Goal: Information Seeking & Learning: Learn about a topic

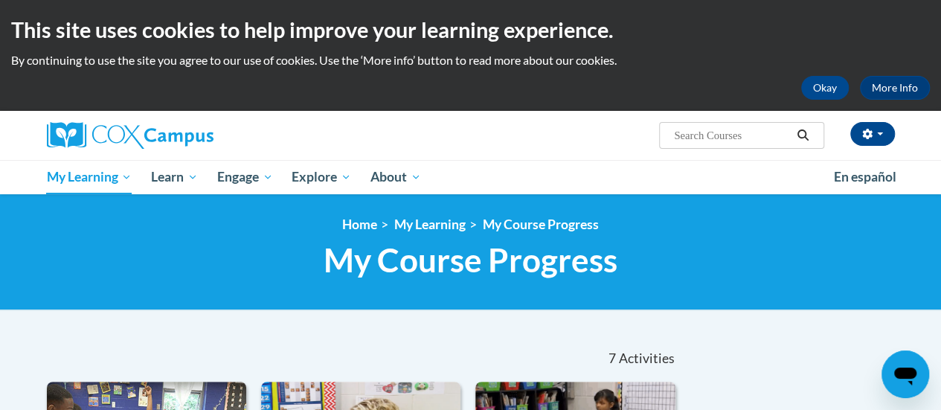
click at [690, 139] on input "Search..." at bounding box center [732, 135] width 119 height 18
type input "teaching writing"
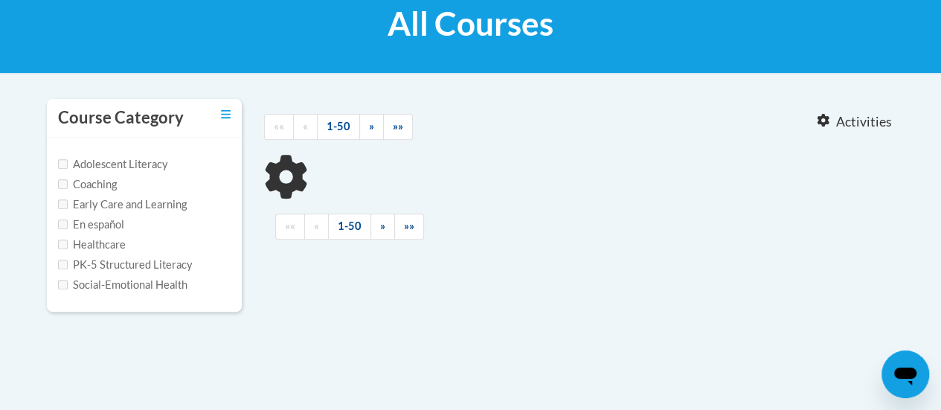
type input "teaching writing"
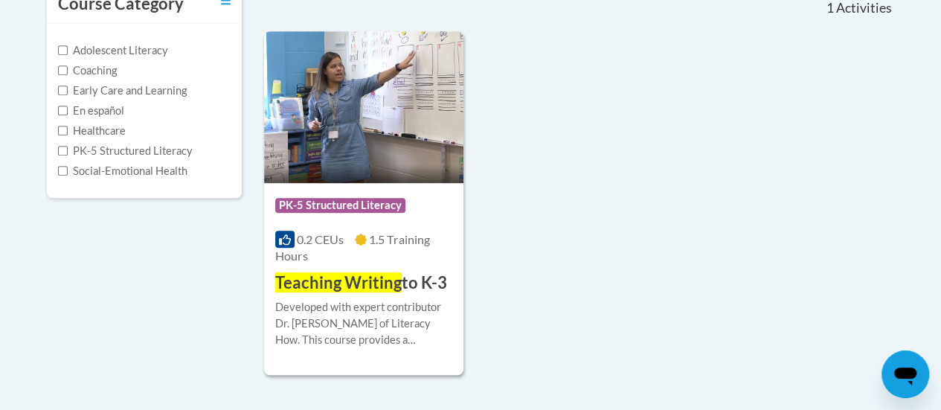
scroll to position [351, 0]
click at [408, 112] on img at bounding box center [363, 107] width 199 height 152
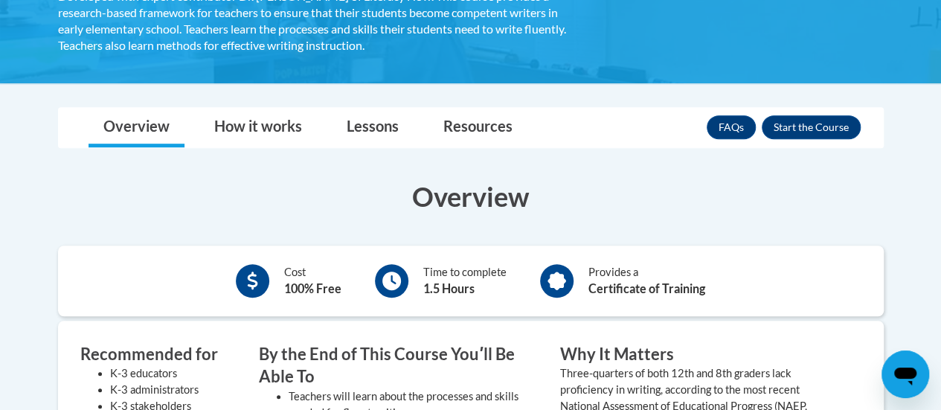
scroll to position [327, 0]
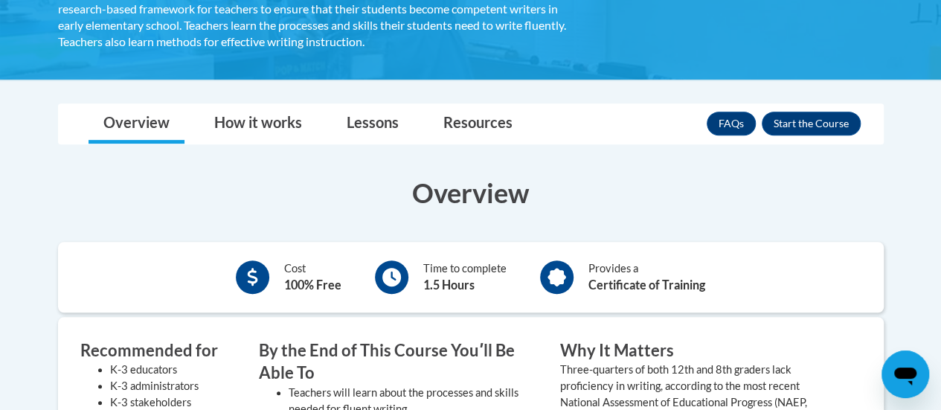
click at [797, 108] on div "FAQs Enroll" at bounding box center [784, 123] width 154 height 39
click at [797, 112] on button "Enroll" at bounding box center [811, 124] width 99 height 24
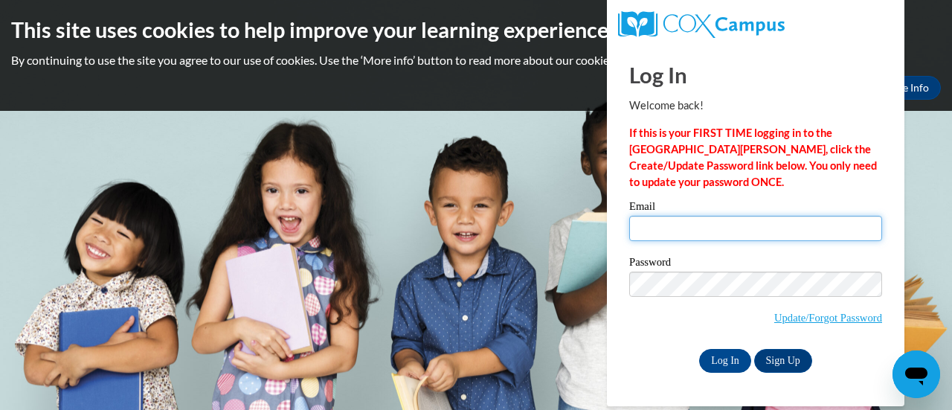
click at [676, 235] on input "Email" at bounding box center [755, 228] width 253 height 25
type input "katherine.tamblyn@rusd.org"
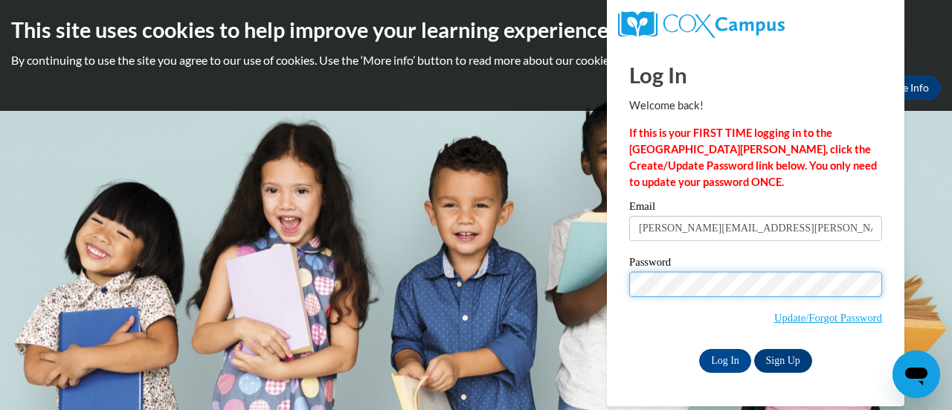
click at [699, 349] on input "Log In" at bounding box center [725, 361] width 52 height 24
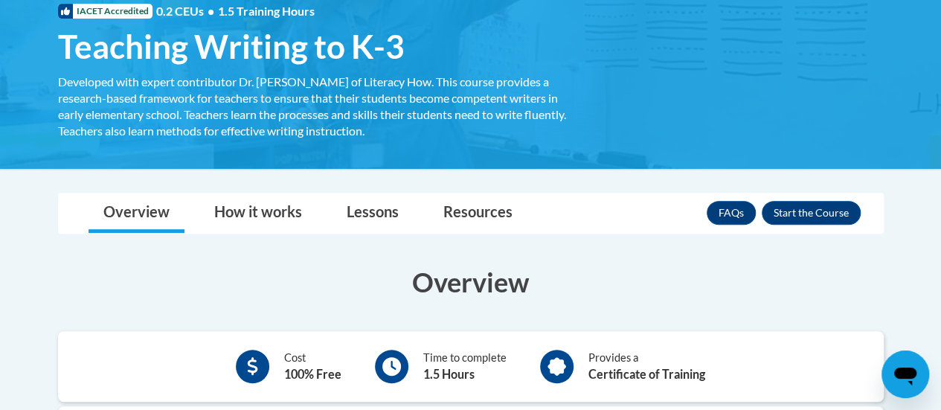
scroll to position [238, 0]
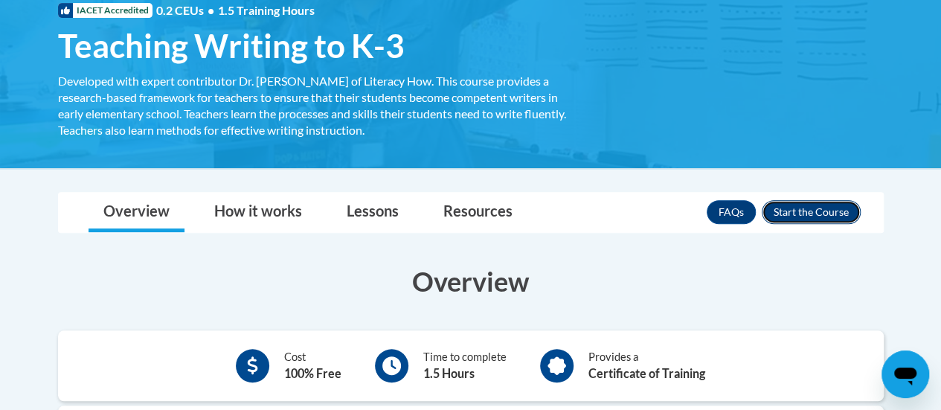
click at [824, 220] on button "Enroll" at bounding box center [811, 212] width 99 height 24
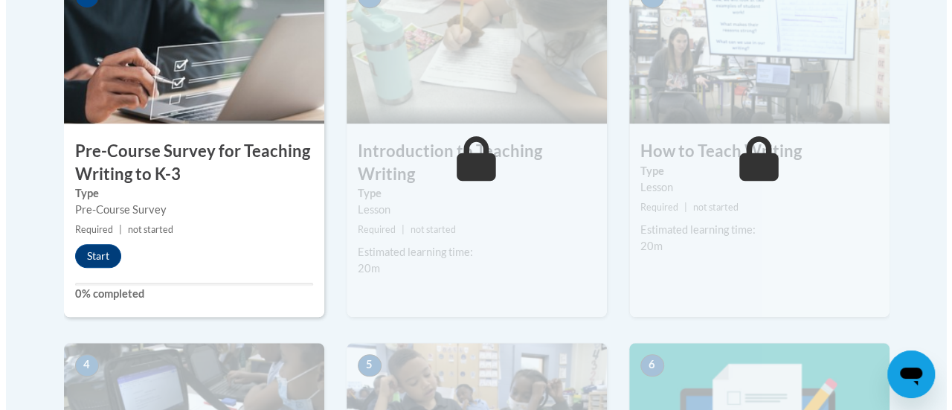
scroll to position [524, 0]
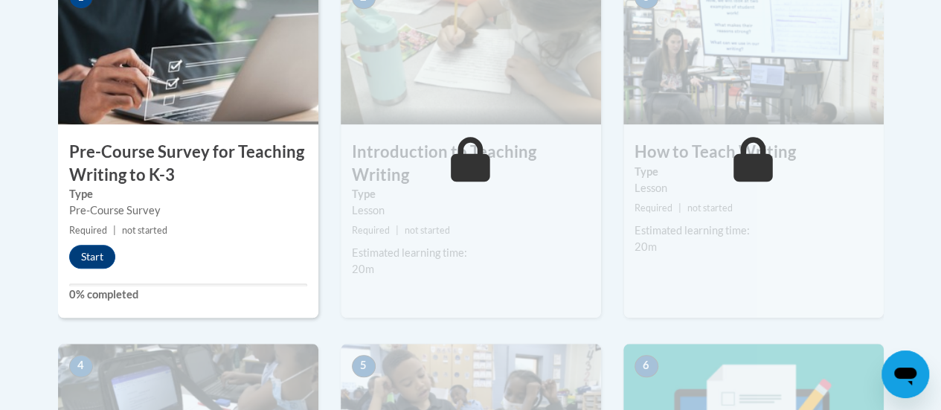
click at [215, 148] on h3 "Pre-Course Survey for Teaching Writing to K-3" at bounding box center [188, 164] width 260 height 46
click at [83, 245] on button "Start" at bounding box center [92, 257] width 46 height 24
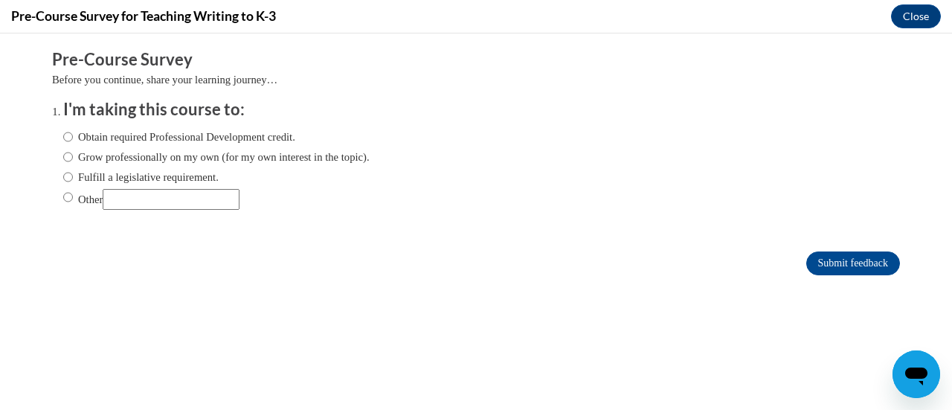
scroll to position [0, 0]
click at [63, 176] on input "Fulfill a legislative requirement." at bounding box center [68, 177] width 10 height 16
radio input "true"
click at [808, 271] on input "Submit feedback" at bounding box center [853, 263] width 94 height 24
click at [820, 257] on input "Submit feedback" at bounding box center [853, 263] width 94 height 24
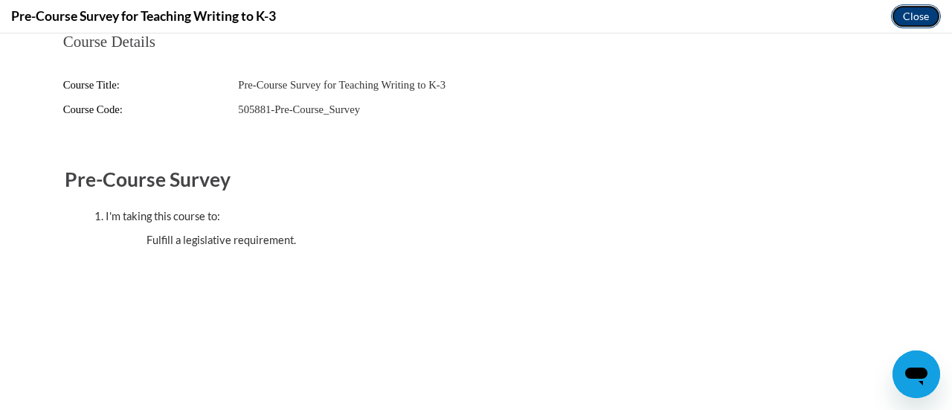
click at [914, 12] on button "Close" at bounding box center [916, 16] width 50 height 24
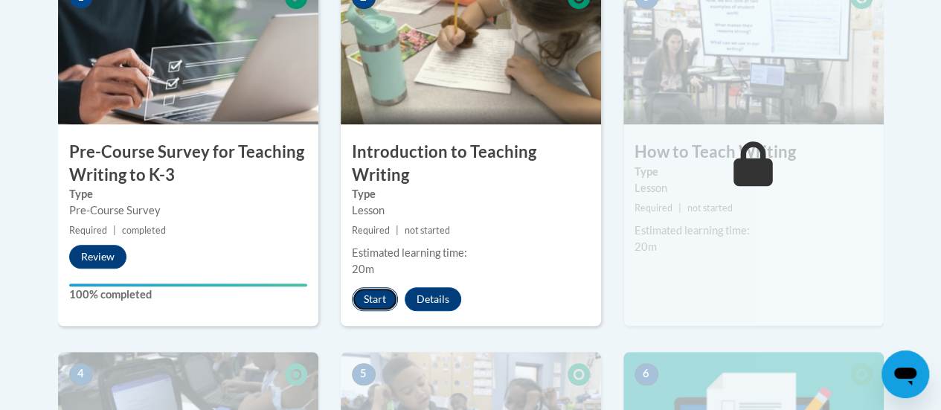
click at [375, 300] on button "Start" at bounding box center [375, 299] width 46 height 24
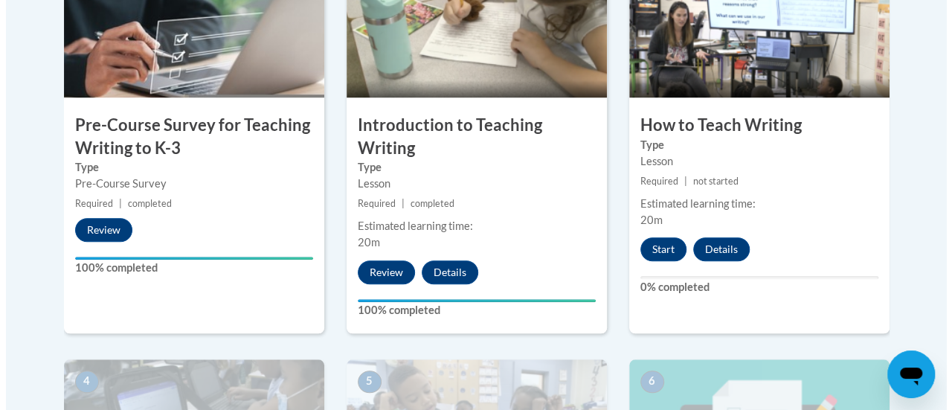
scroll to position [554, 0]
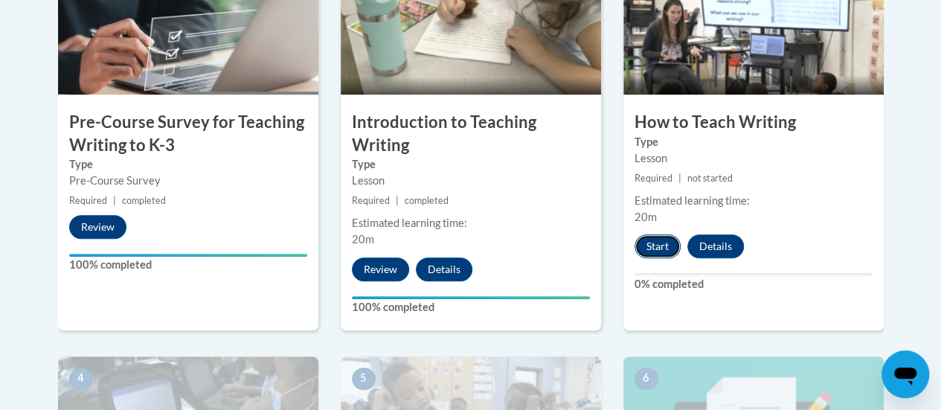
click at [641, 234] on button "Start" at bounding box center [658, 246] width 46 height 24
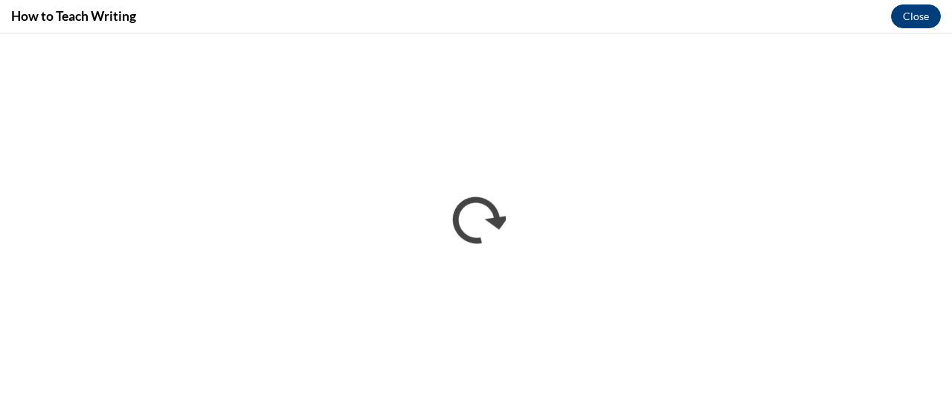
scroll to position [0, 0]
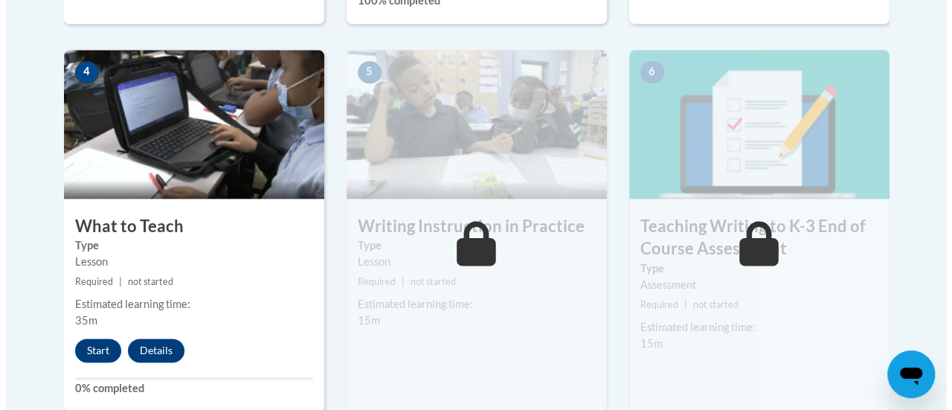
scroll to position [869, 0]
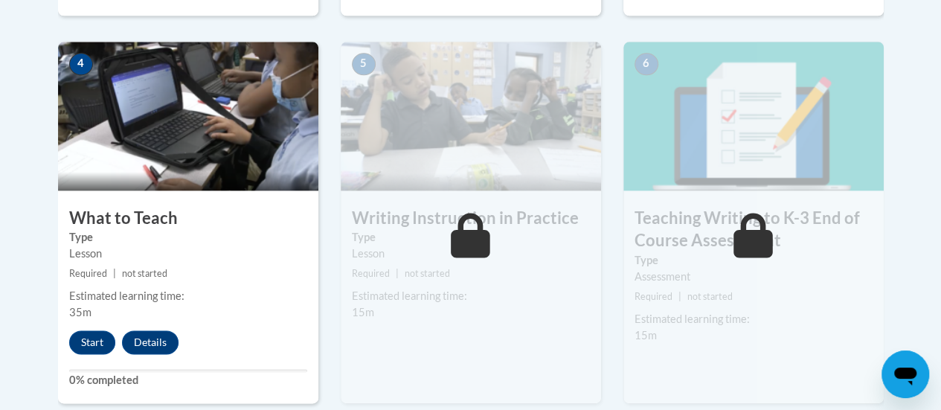
click at [211, 193] on div "4 What to Teach Type Lesson Required | not started Estimated learning time: 35m…" at bounding box center [188, 223] width 260 height 362
click at [86, 330] on button "Start" at bounding box center [92, 342] width 46 height 24
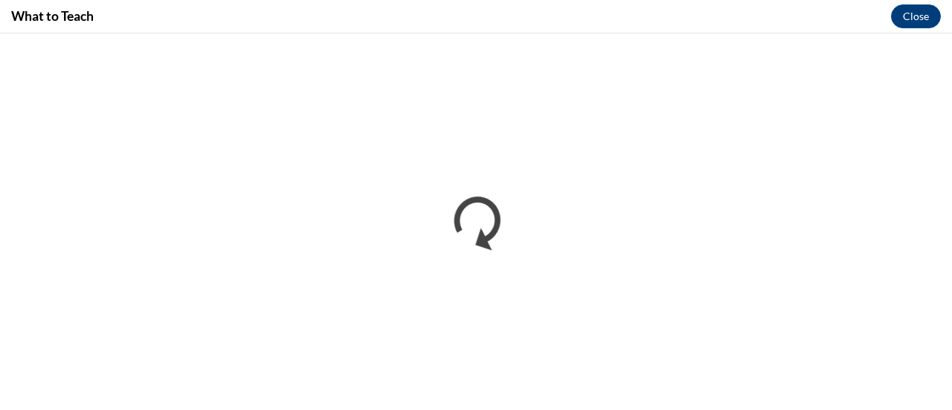
scroll to position [0, 0]
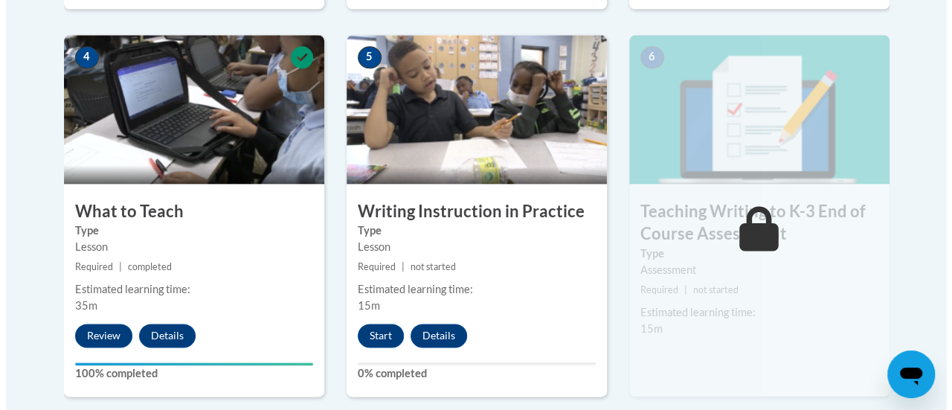
scroll to position [880, 0]
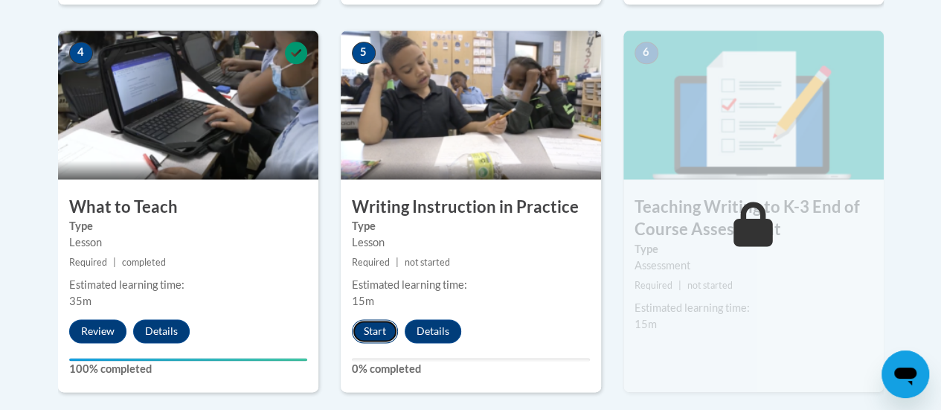
click at [367, 321] on button "Start" at bounding box center [375, 331] width 46 height 24
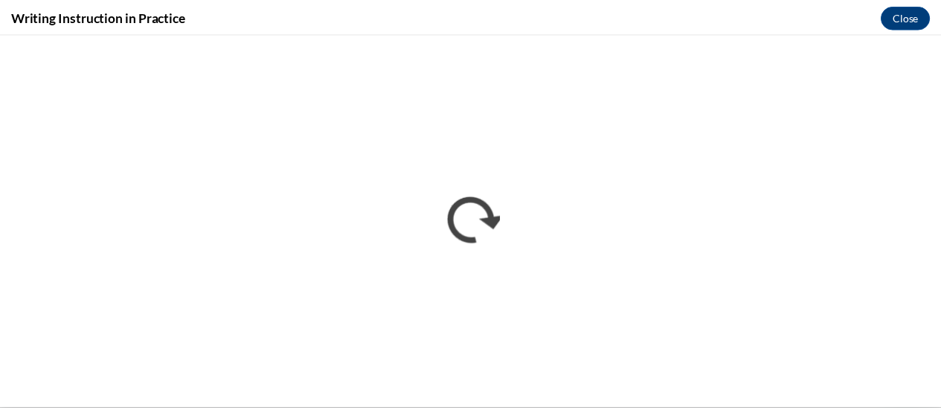
scroll to position [0, 0]
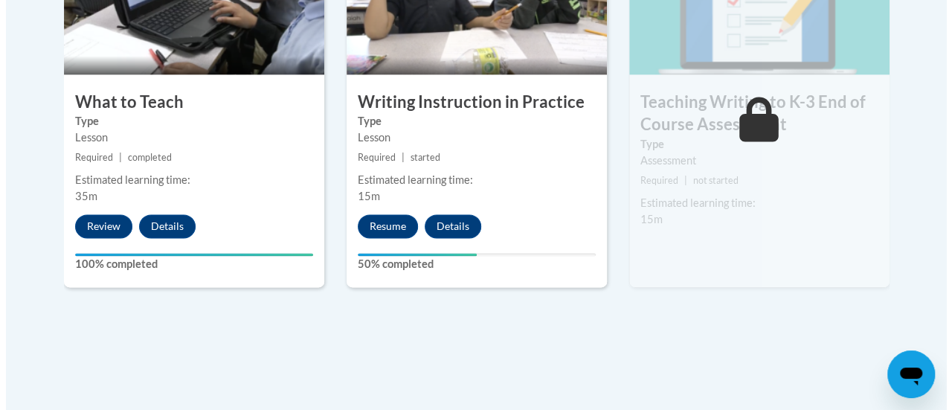
scroll to position [986, 0]
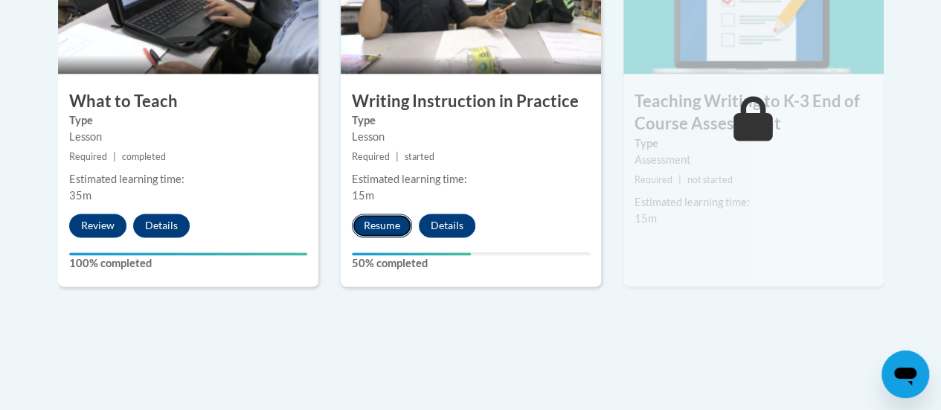
click at [376, 218] on button "Resume" at bounding box center [382, 226] width 60 height 24
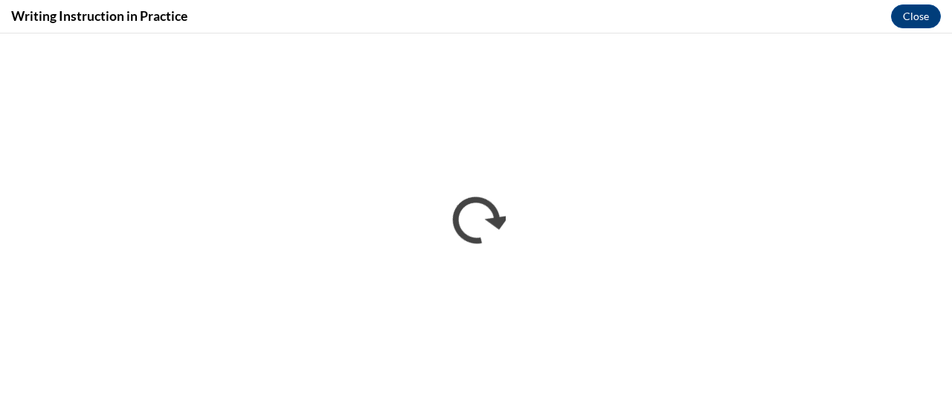
scroll to position [0, 0]
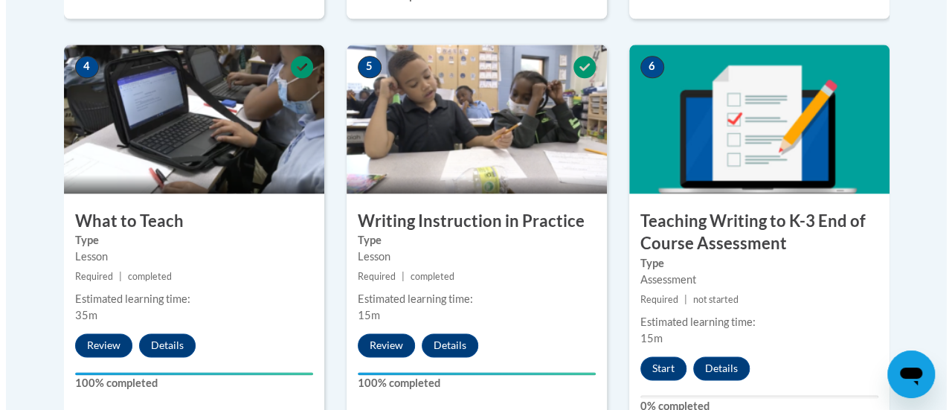
scroll to position [873, 0]
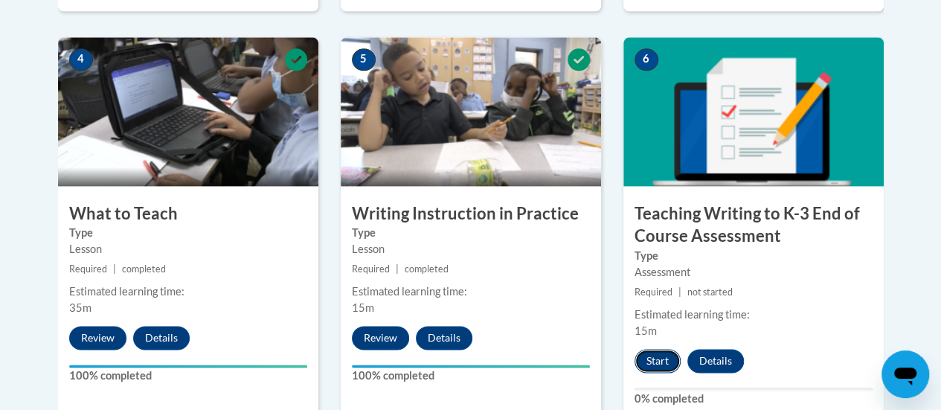
click at [647, 356] on button "Start" at bounding box center [658, 361] width 46 height 24
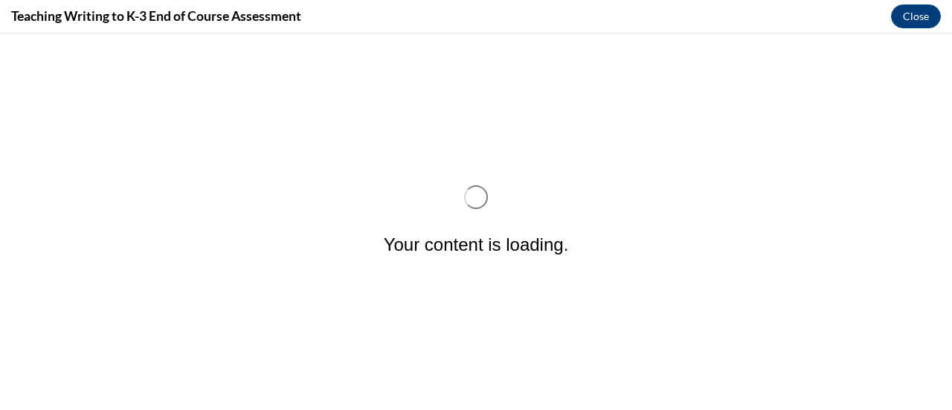
scroll to position [0, 0]
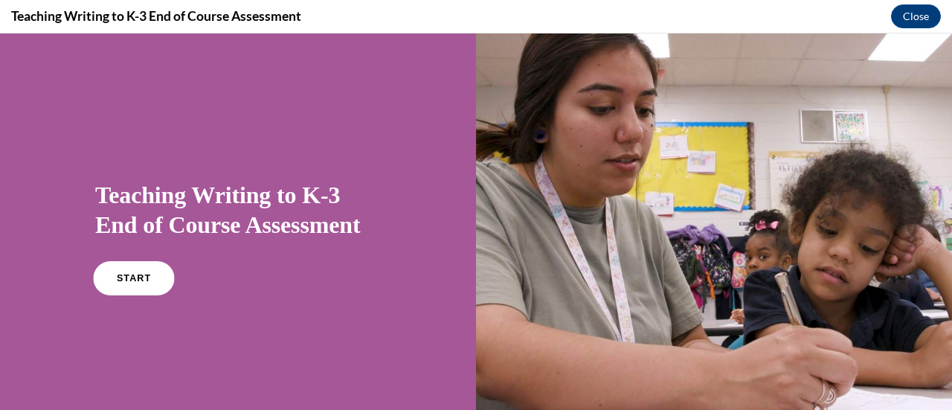
click at [110, 277] on link "START" at bounding box center [133, 278] width 81 height 34
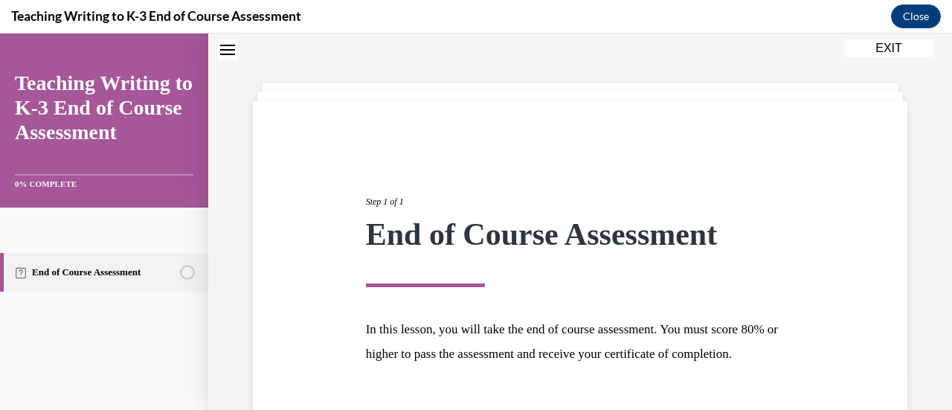
scroll to position [174, 0]
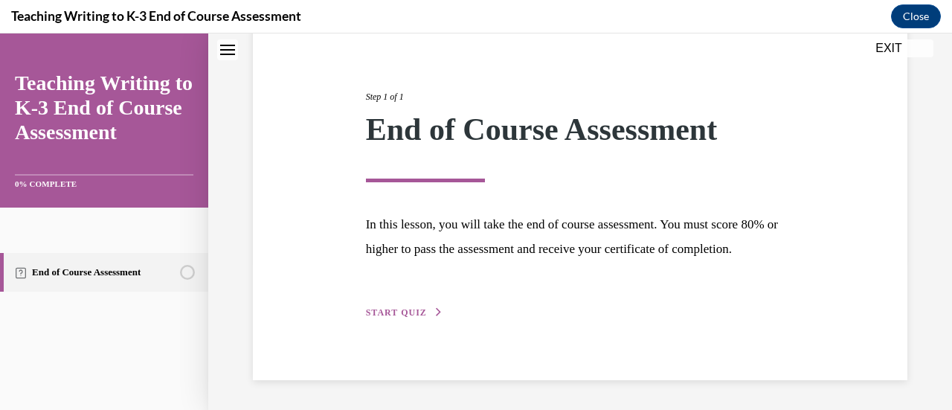
click at [394, 319] on button "START QUIZ" at bounding box center [404, 312] width 77 height 13
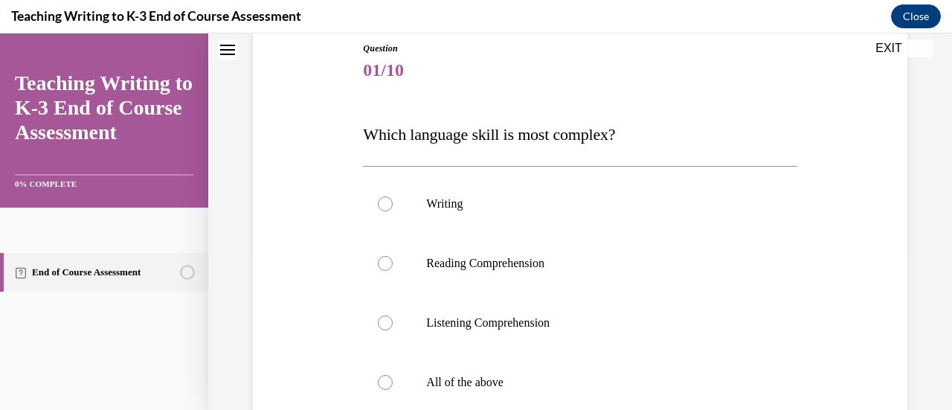
click at [384, 172] on div "Writing Reading Comprehension Listening Comprehension All of the above" at bounding box center [580, 293] width 434 height 254
click at [380, 195] on label "Writing" at bounding box center [580, 204] width 434 height 60
click at [380, 196] on input "Writing" at bounding box center [385, 203] width 15 height 15
radio input "true"
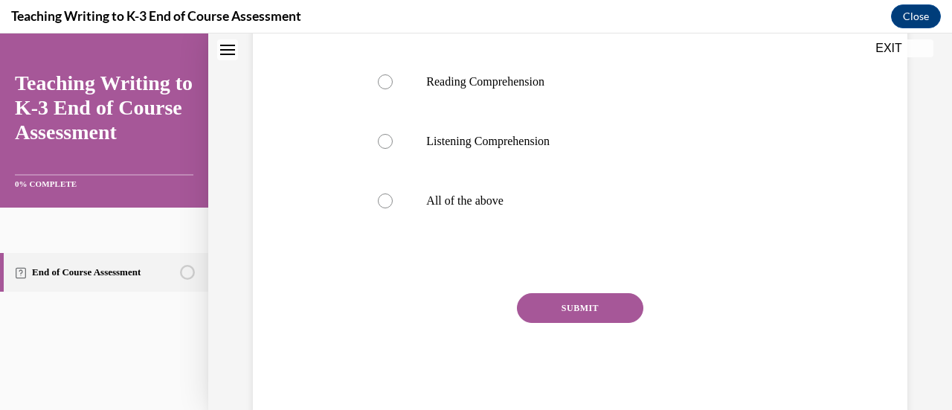
scroll to position [348, 0]
click at [550, 302] on button "SUBMIT" at bounding box center [580, 307] width 126 height 30
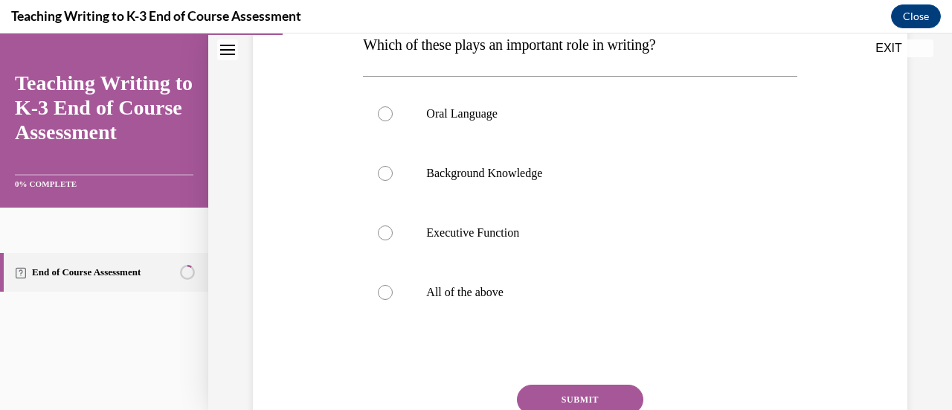
scroll to position [243, 0]
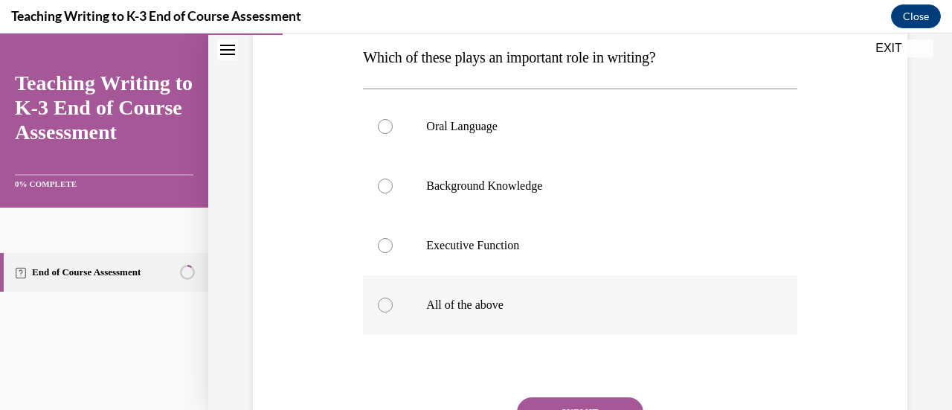
click at [397, 296] on label "All of the above" at bounding box center [580, 305] width 434 height 60
click at [393, 298] on input "All of the above" at bounding box center [385, 305] width 15 height 15
radio input "true"
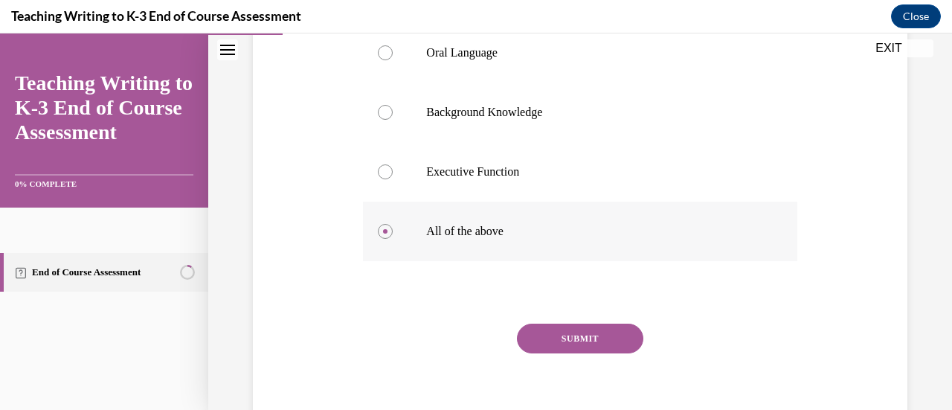
scroll to position [317, 0]
click at [558, 347] on button "SUBMIT" at bounding box center [580, 338] width 126 height 30
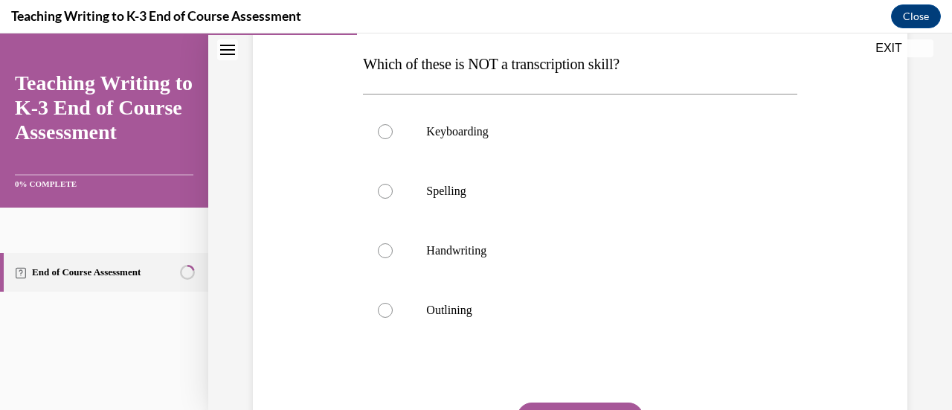
scroll to position [236, 0]
click at [405, 324] on label "Outlining" at bounding box center [580, 309] width 434 height 60
click at [393, 316] on input "Outlining" at bounding box center [385, 308] width 15 height 15
radio input "true"
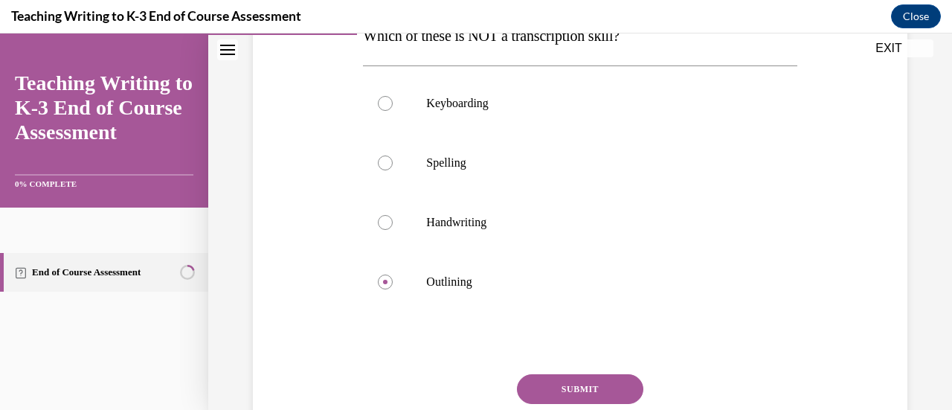
click at [550, 384] on button "SUBMIT" at bounding box center [580, 389] width 126 height 30
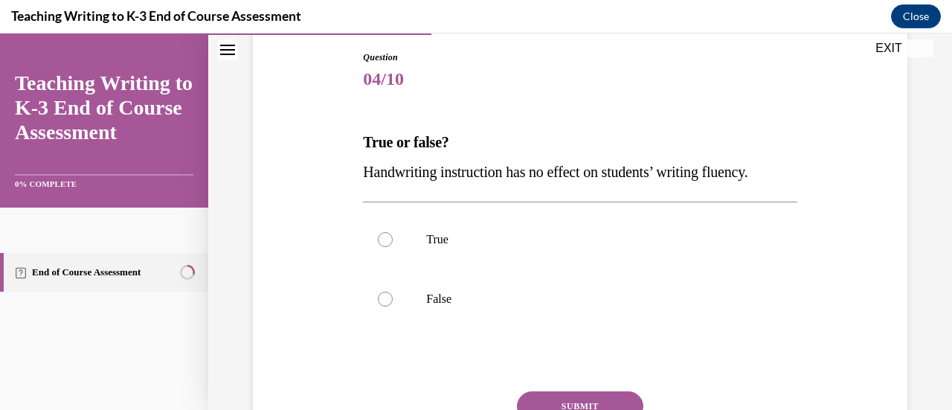
scroll to position [159, 0]
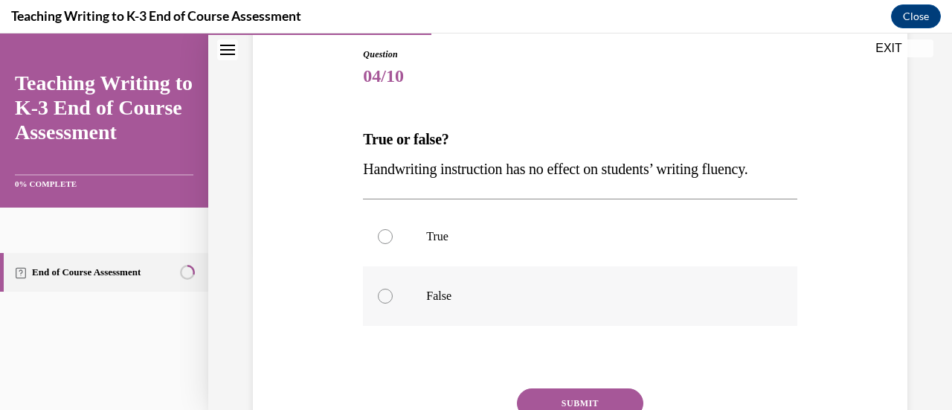
click at [451, 285] on label "False" at bounding box center [580, 296] width 434 height 60
click at [393, 289] on input "False" at bounding box center [385, 296] width 15 height 15
radio input "true"
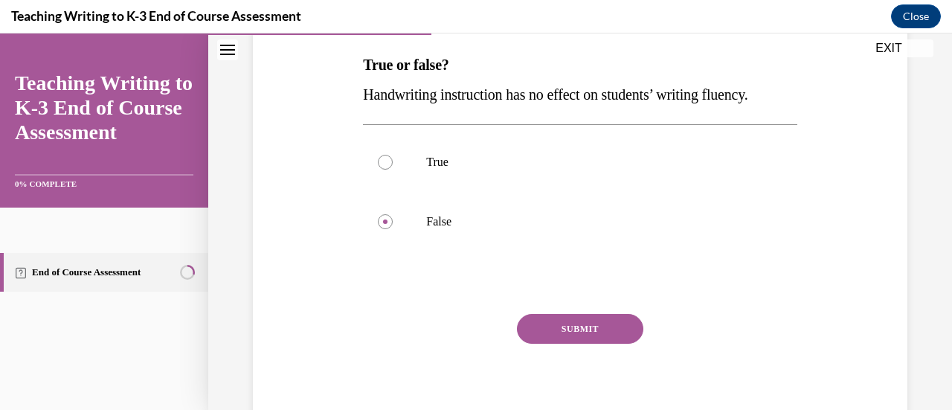
scroll to position [240, 0]
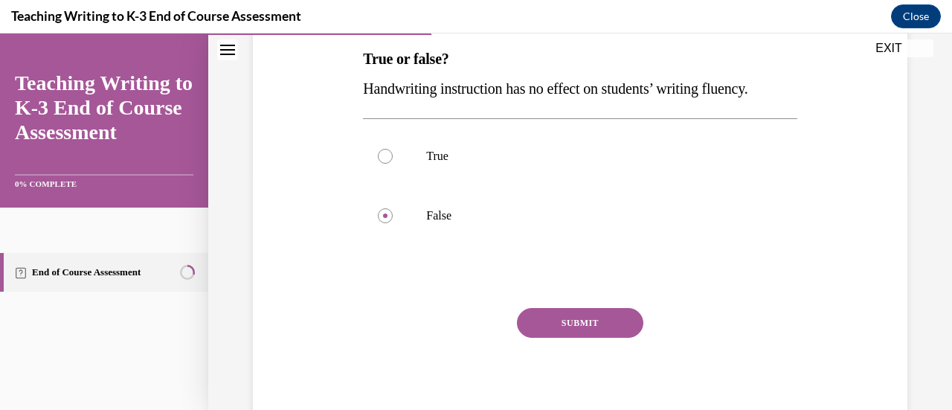
click at [588, 316] on button "SUBMIT" at bounding box center [580, 323] width 126 height 30
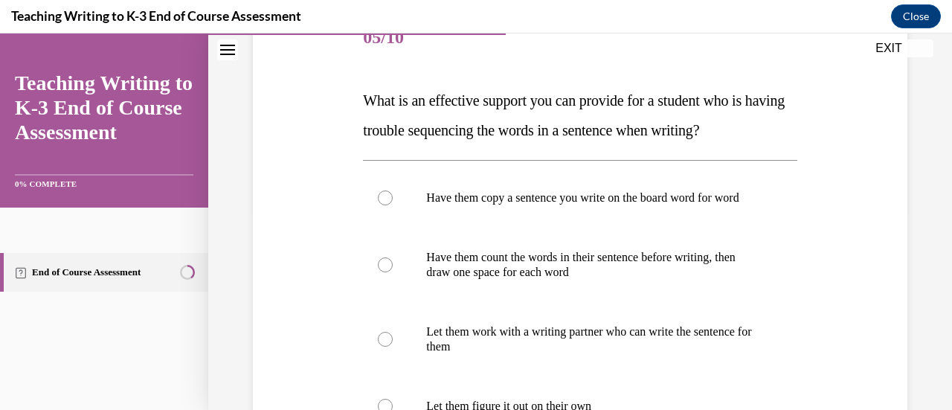
scroll to position [197, 0]
click at [544, 206] on p "Have them copy a sentence you write on the board word for word" at bounding box center [592, 198] width 333 height 15
click at [393, 206] on input "Have them copy a sentence you write on the board word for word" at bounding box center [385, 198] width 15 height 15
radio input "true"
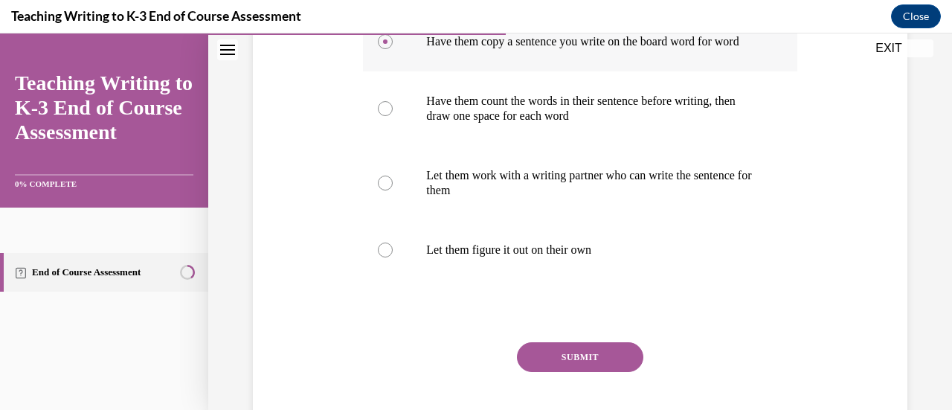
scroll to position [401, 0]
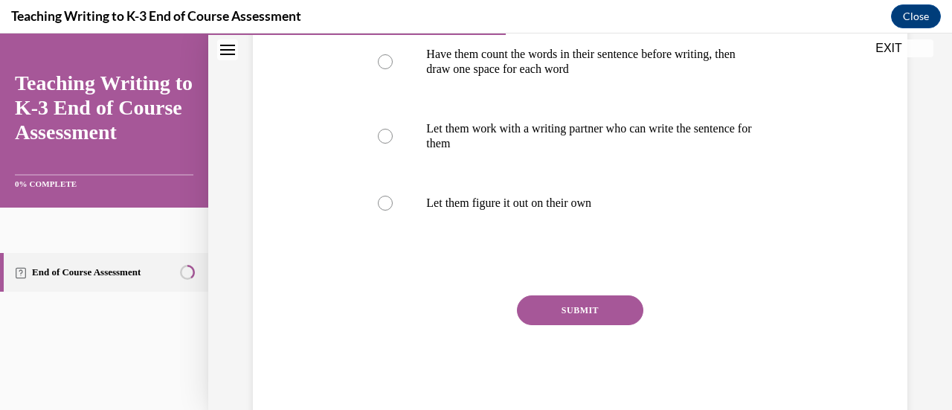
click at [553, 312] on button "SUBMIT" at bounding box center [580, 310] width 126 height 30
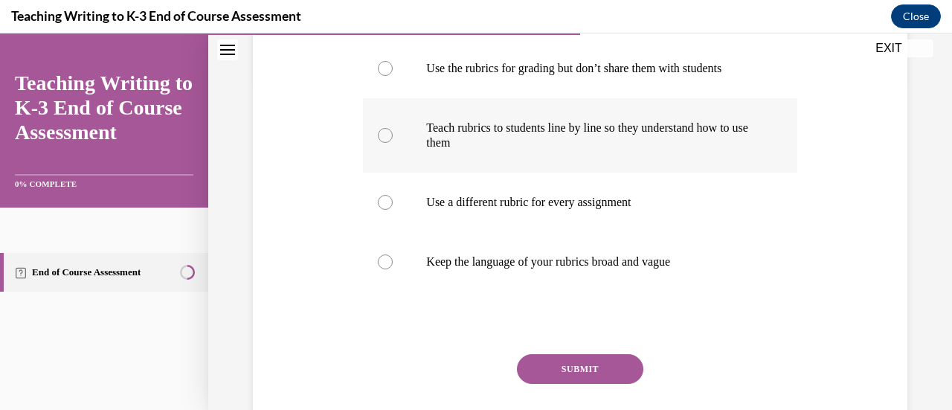
scroll to position [328, 0]
click at [386, 160] on label "Teach rubrics to students line by line so they understand how to use them" at bounding box center [580, 134] width 434 height 74
click at [386, 142] on input "Teach rubrics to students line by line so they understand how to use them" at bounding box center [385, 134] width 15 height 15
radio input "true"
click at [530, 368] on button "SUBMIT" at bounding box center [580, 368] width 126 height 30
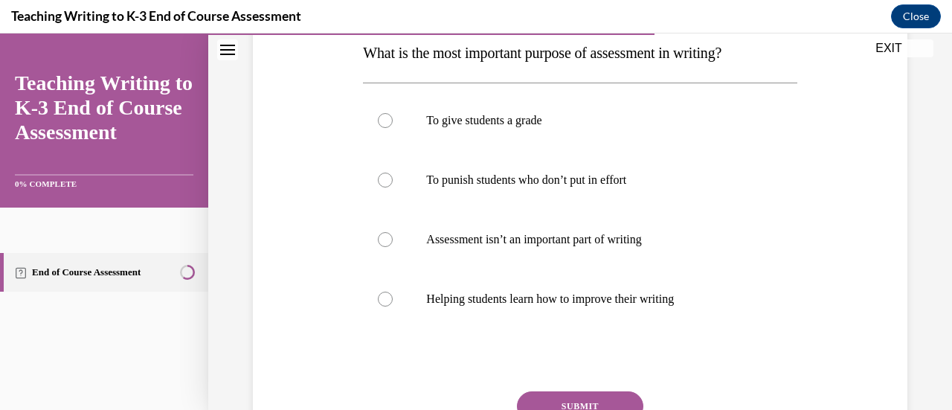
scroll to position [251, 0]
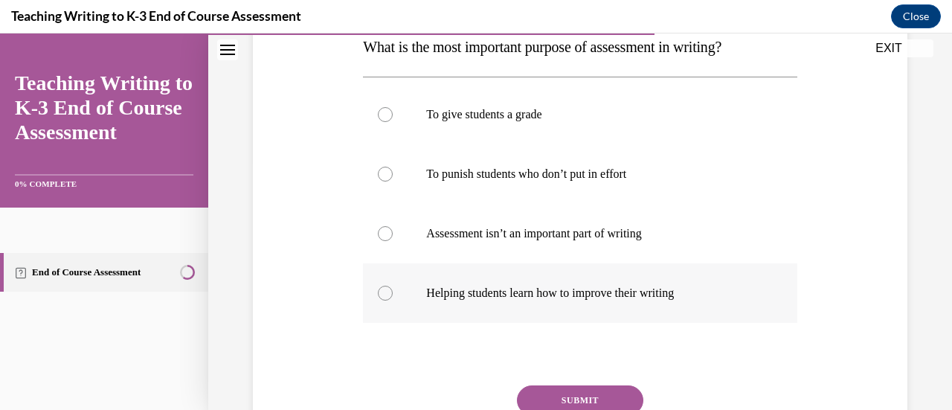
click at [386, 283] on label "Helping students learn how to improve their writing" at bounding box center [580, 293] width 434 height 60
click at [386, 286] on input "Helping students learn how to improve their writing" at bounding box center [385, 293] width 15 height 15
radio input "true"
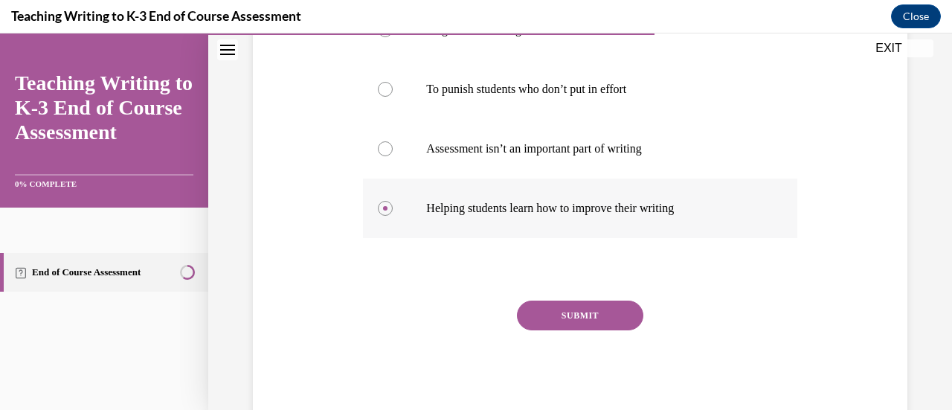
scroll to position [337, 0]
click at [540, 307] on button "SUBMIT" at bounding box center [580, 315] width 126 height 30
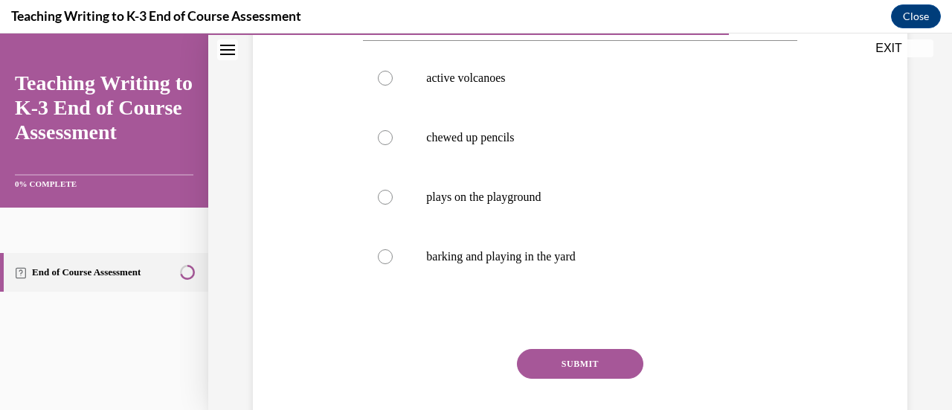
scroll to position [348, 0]
click at [408, 267] on label "barking and playing in the yard" at bounding box center [580, 256] width 434 height 60
click at [393, 263] on input "barking and playing in the yard" at bounding box center [385, 255] width 15 height 15
radio input "true"
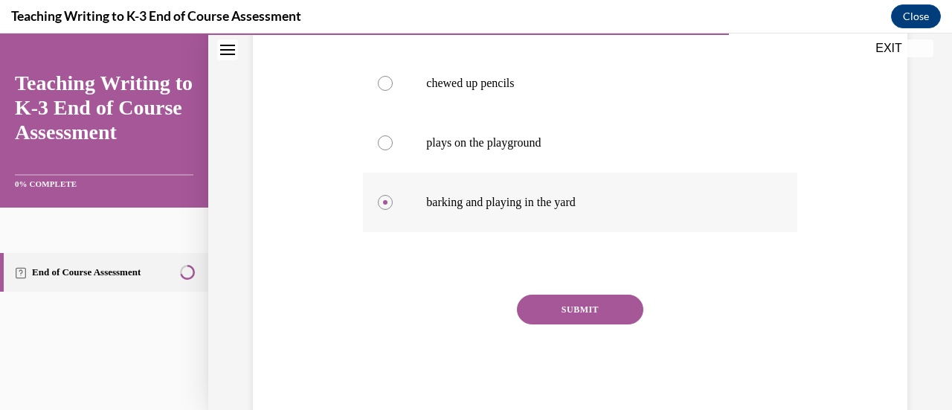
scroll to position [405, 0]
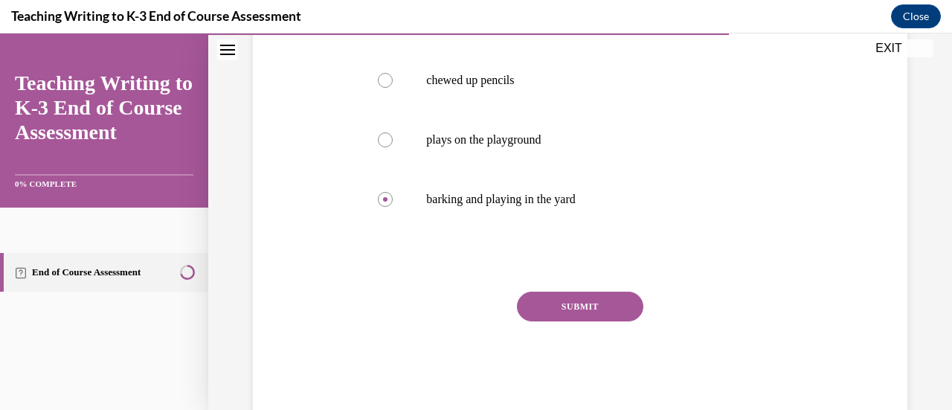
click at [559, 306] on button "SUBMIT" at bounding box center [580, 307] width 126 height 30
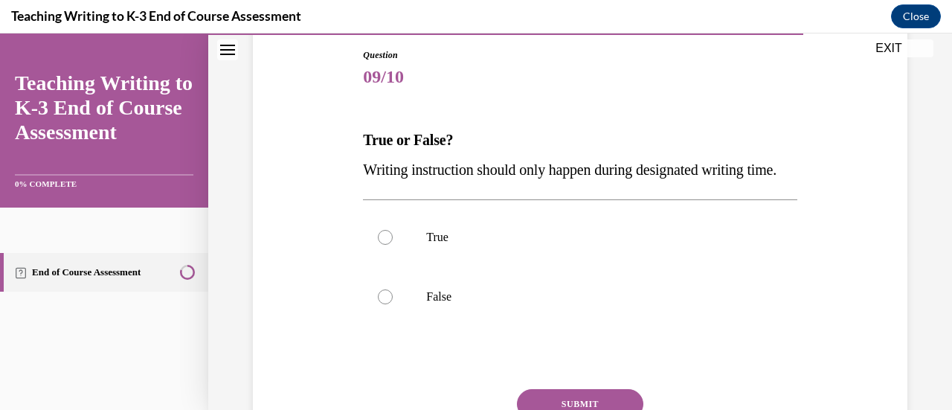
scroll to position [158, 0]
click at [559, 306] on label "False" at bounding box center [580, 298] width 434 height 60
click at [393, 305] on input "False" at bounding box center [385, 297] width 15 height 15
radio input "true"
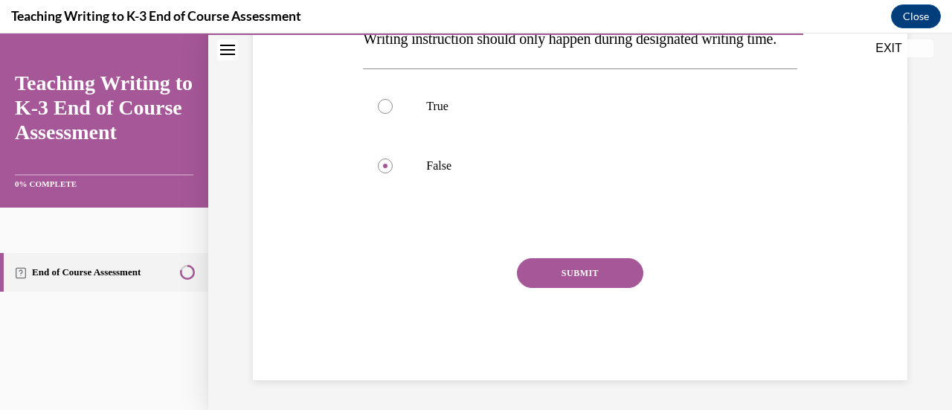
scroll to position [298, 0]
click at [567, 288] on button "SUBMIT" at bounding box center [580, 273] width 126 height 30
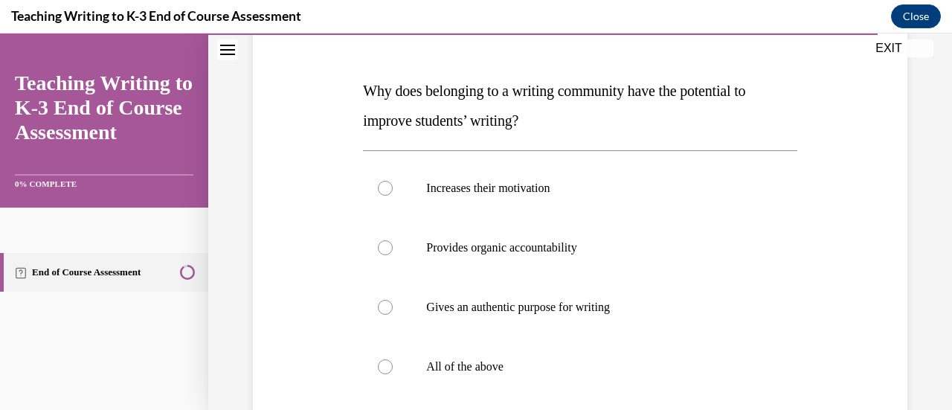
scroll to position [240, 0]
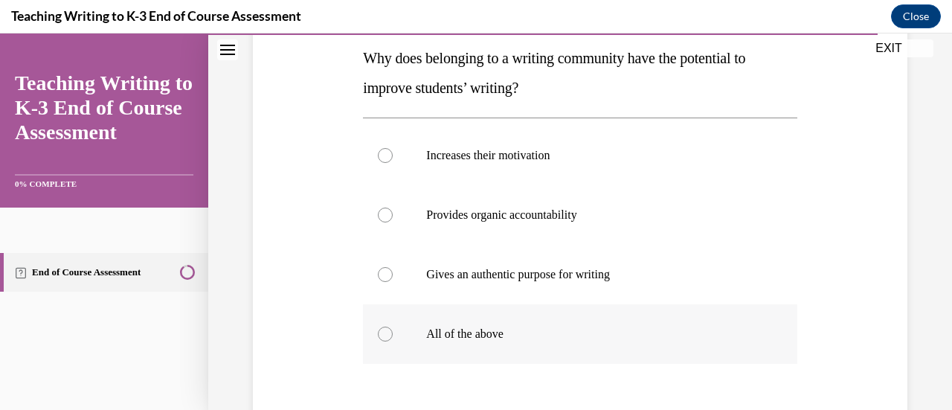
click at [383, 331] on div at bounding box center [385, 334] width 15 height 15
click at [383, 331] on input "All of the above" at bounding box center [385, 334] width 15 height 15
radio input "true"
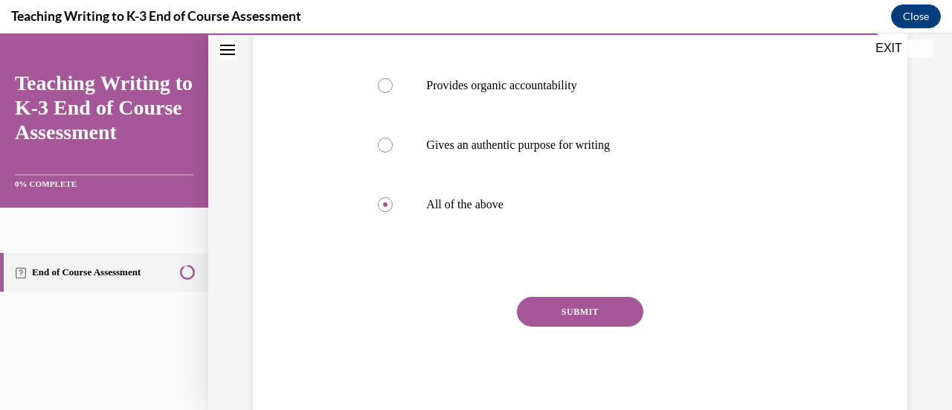
click at [562, 315] on button "SUBMIT" at bounding box center [580, 312] width 126 height 30
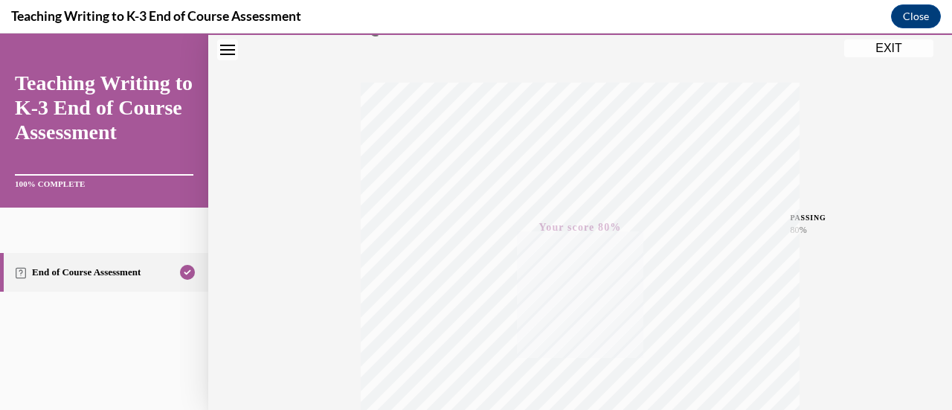
scroll to position [200, 0]
click at [887, 42] on button "EXIT" at bounding box center [888, 48] width 89 height 18
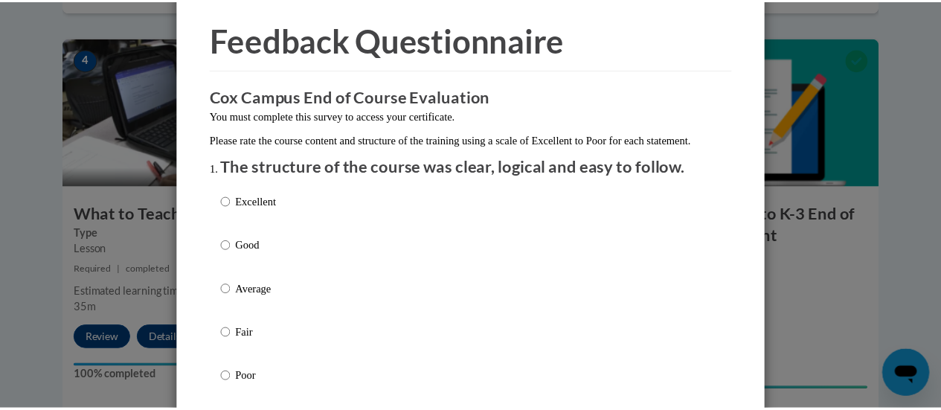
scroll to position [0, 0]
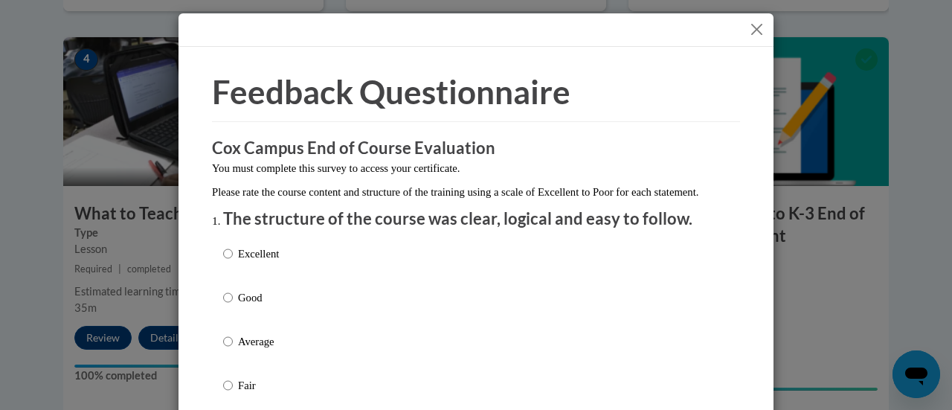
click at [753, 23] on button "Close" at bounding box center [757, 29] width 19 height 19
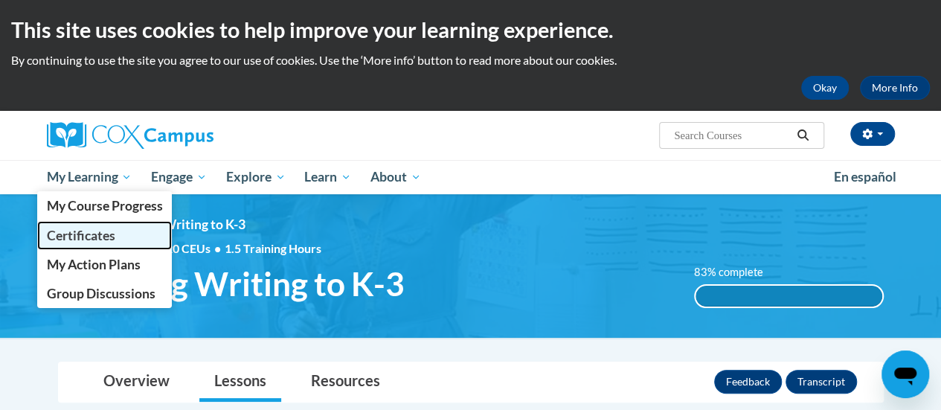
click at [105, 228] on span "Certificates" at bounding box center [80, 236] width 68 height 16
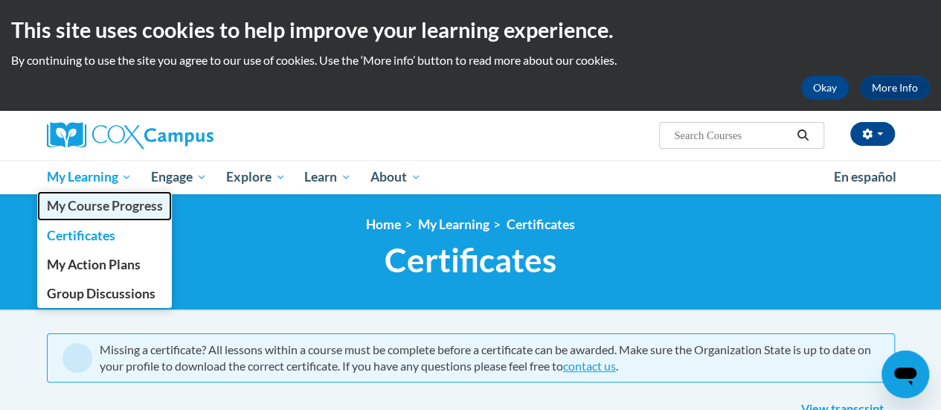
click at [116, 214] on link "My Course Progress" at bounding box center [104, 205] width 135 height 29
